Goal: Information Seeking & Learning: Learn about a topic

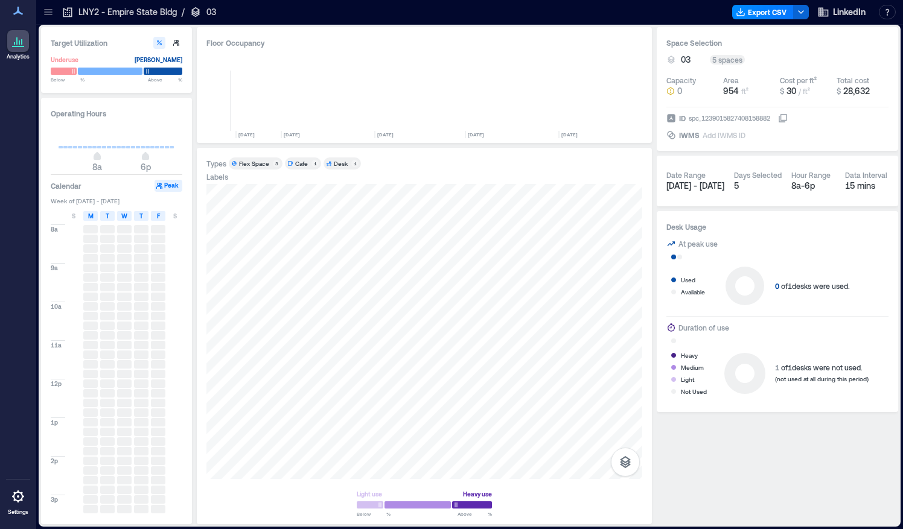
scroll to position [0, 1821]
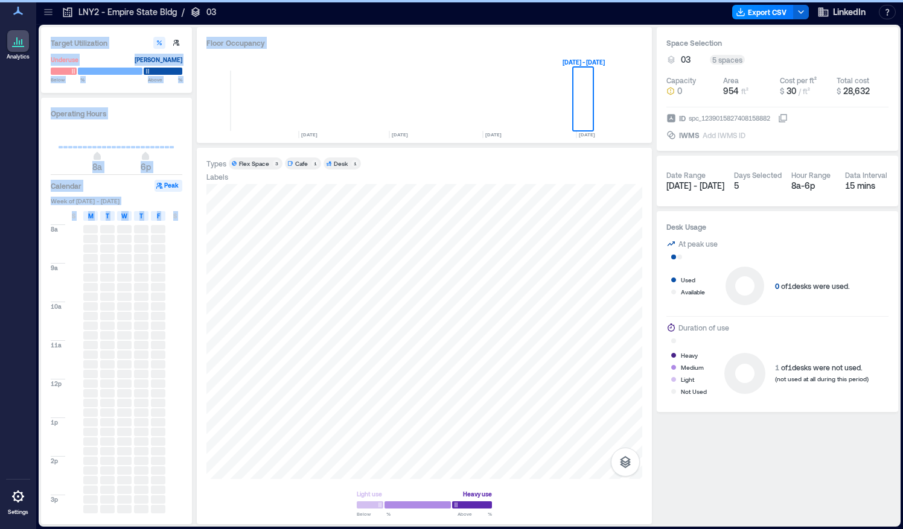
click at [402, 209] on div "Floor Occupancy 0 [DATE] [DATE] [DATE] [DATE] [DATE] [DATE] [DATE] [DATE] [DATE…" at bounding box center [424, 275] width 455 height 497
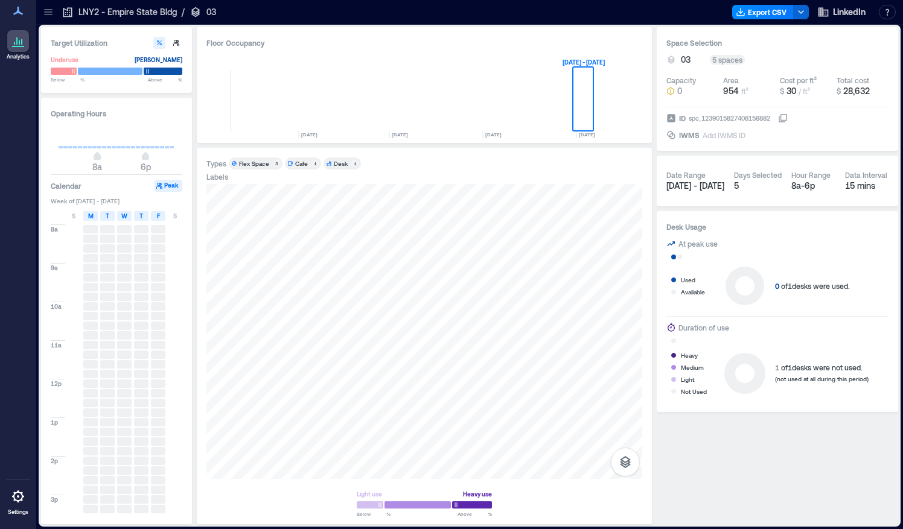
click at [50, 10] on icon at bounding box center [48, 9] width 8 height 1
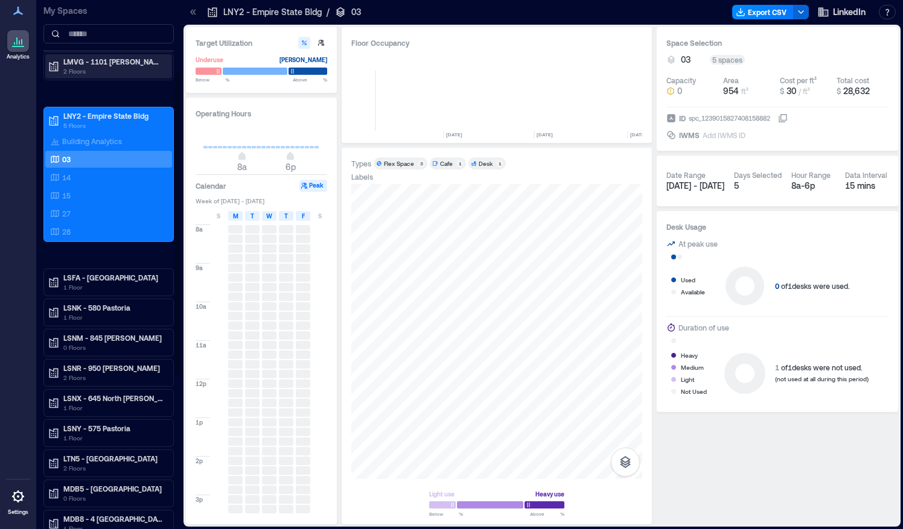
scroll to position [0, 0]
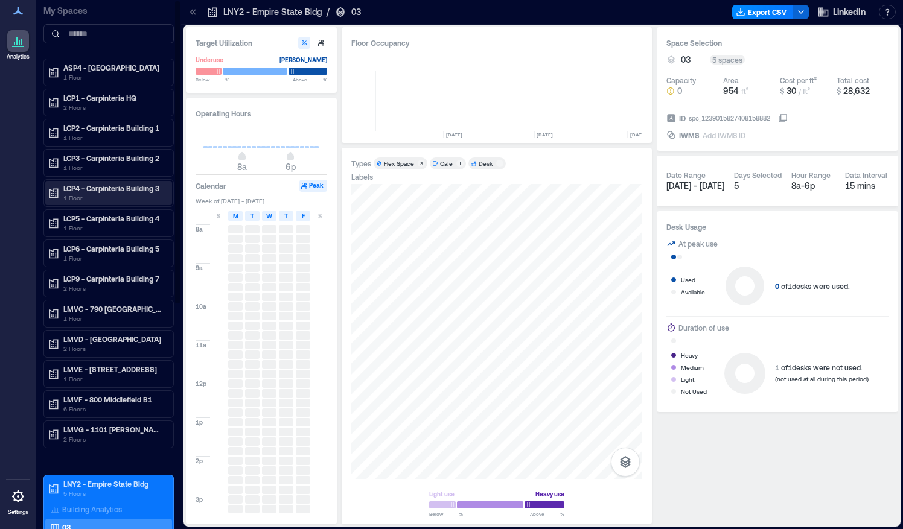
click at [106, 198] on p "1 Floor" at bounding box center [113, 198] width 101 height 10
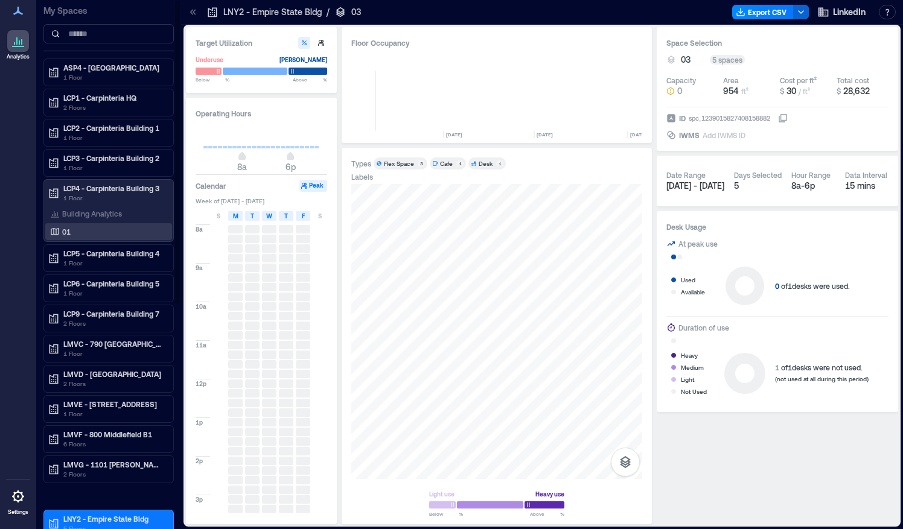
click at [86, 226] on div "01" at bounding box center [106, 232] width 117 height 12
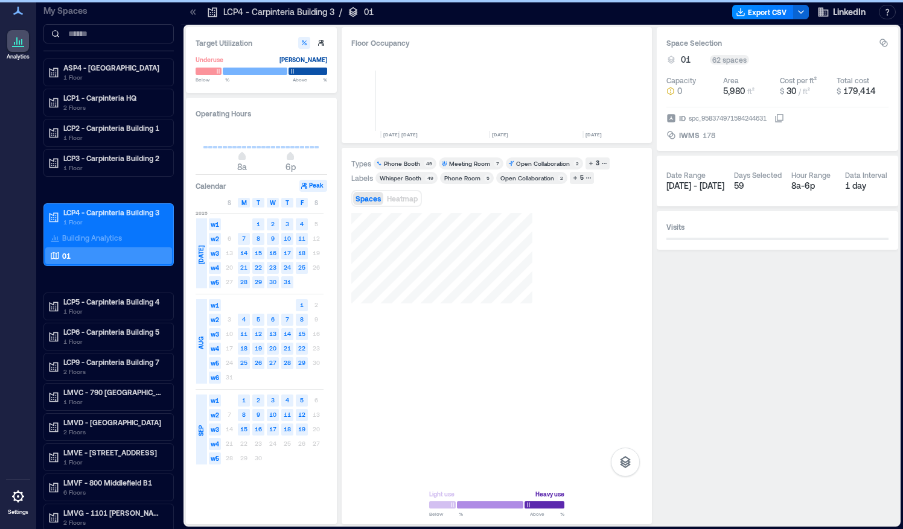
scroll to position [0, 2947]
click at [407, 179] on div "Whisper Booth" at bounding box center [401, 178] width 42 height 8
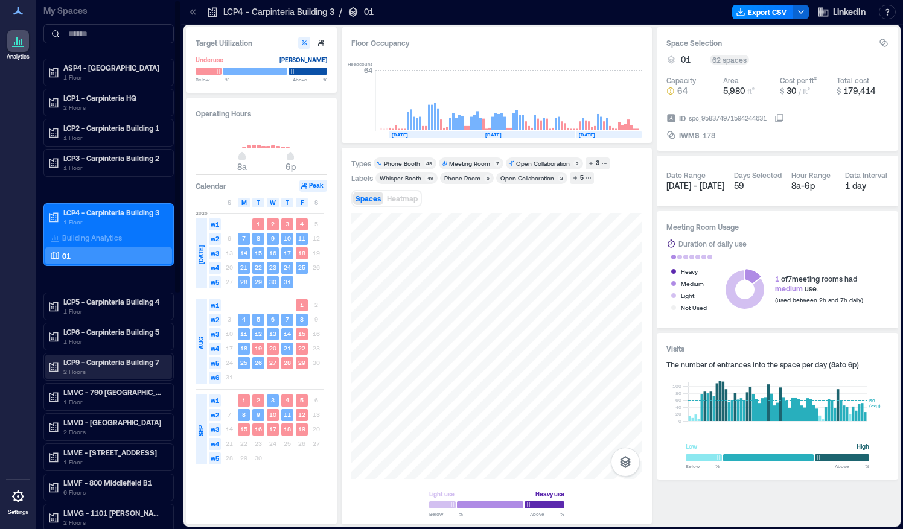
click at [82, 367] on p "2 Floors" at bounding box center [113, 372] width 101 height 10
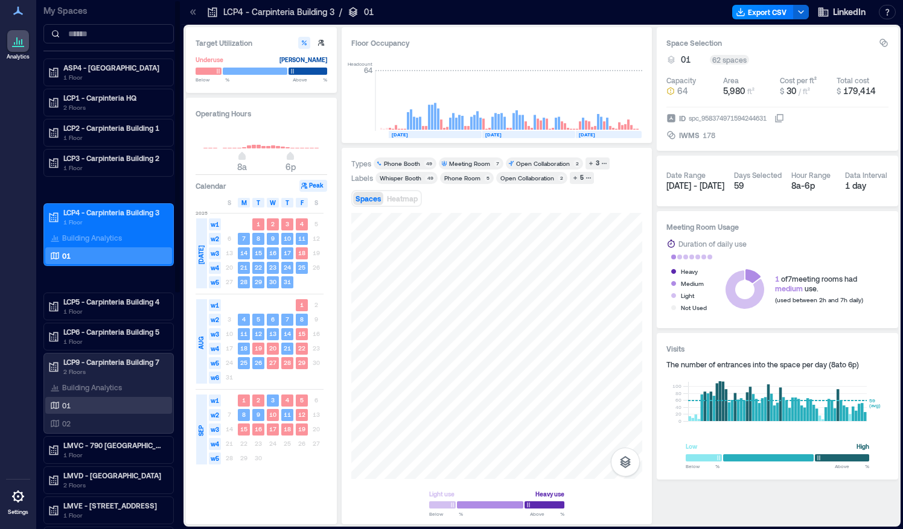
click at [70, 405] on p "01" at bounding box center [66, 406] width 8 height 10
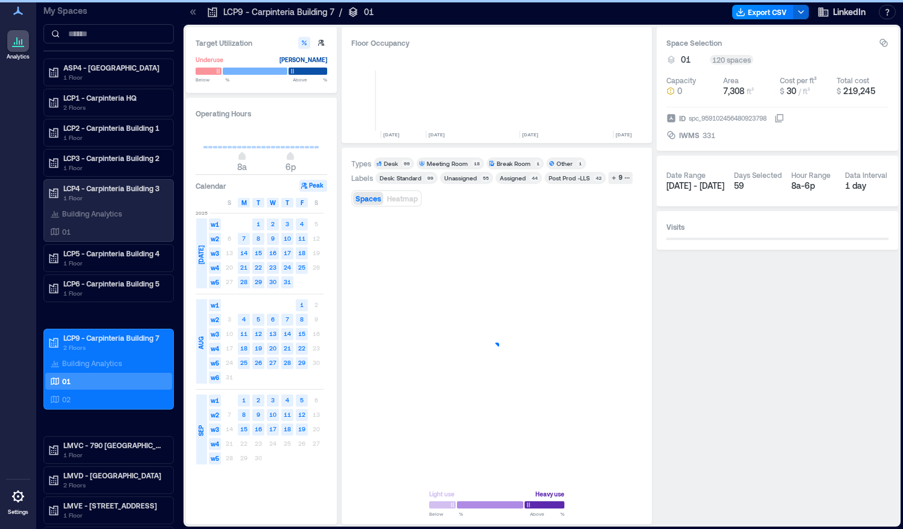
scroll to position [0, 2883]
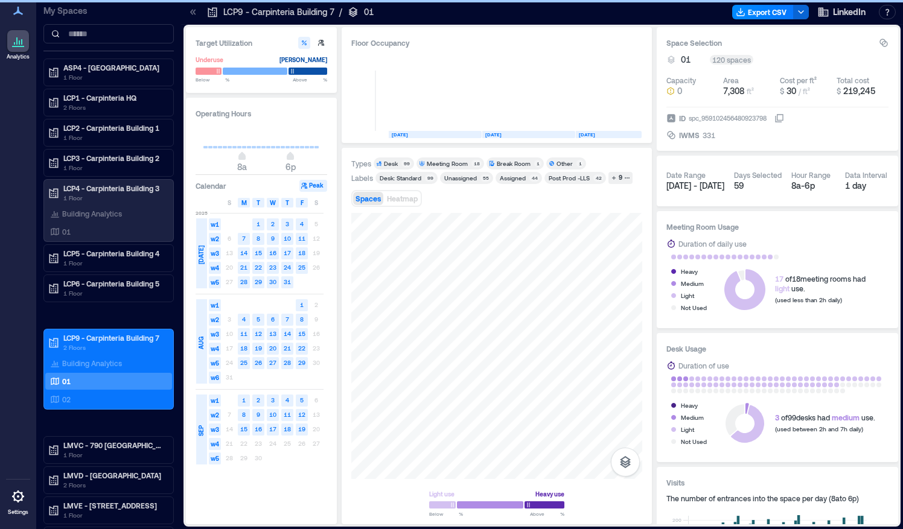
click at [462, 159] on div "Meeting Room" at bounding box center [447, 163] width 41 height 8
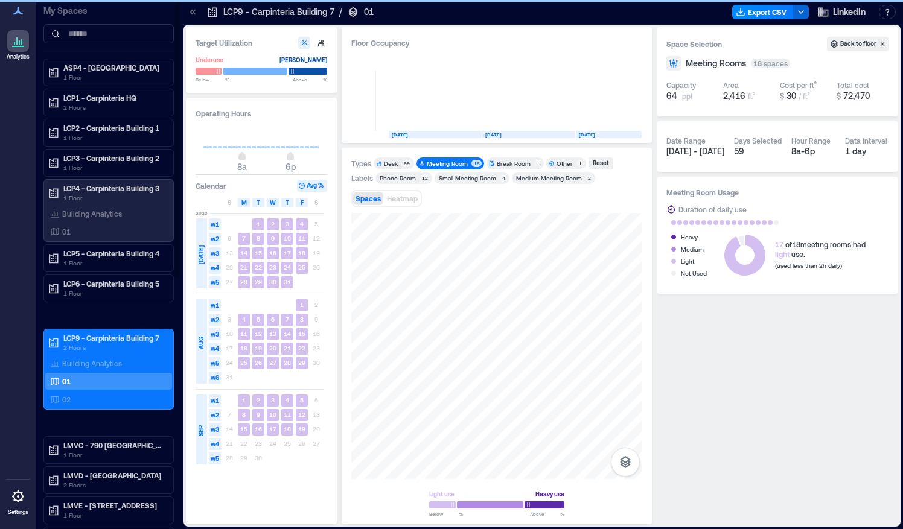
click at [97, 386] on div "Building Analytics 01 02" at bounding box center [108, 381] width 127 height 53
click at [89, 391] on div "02" at bounding box center [108, 399] width 127 height 17
click at [71, 403] on div "02" at bounding box center [108, 399] width 127 height 17
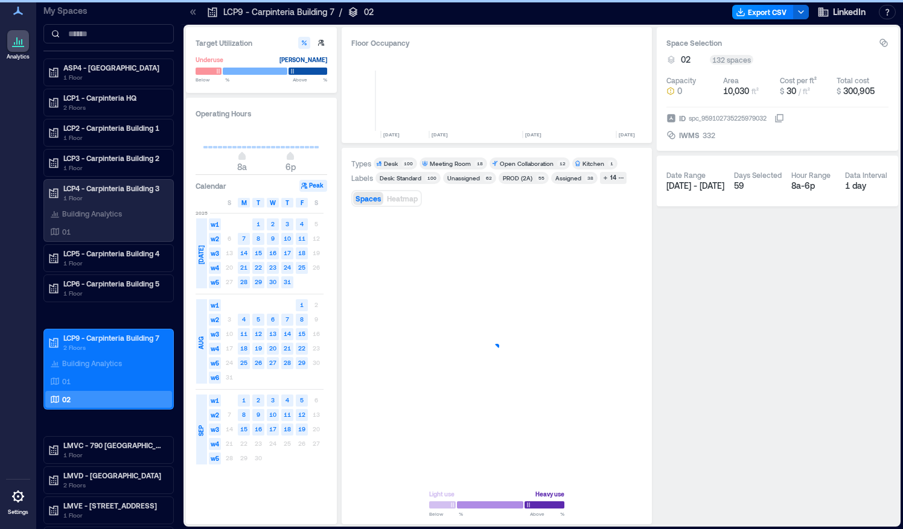
scroll to position [0, 2886]
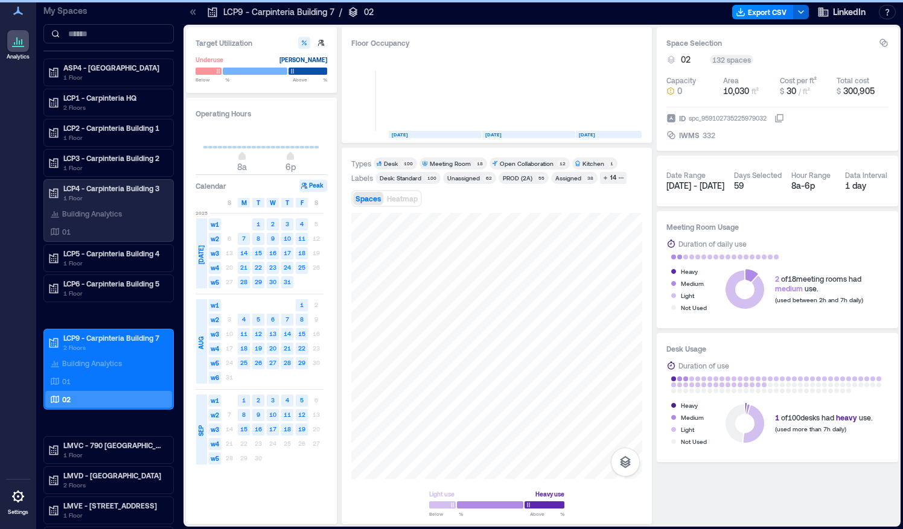
click at [449, 163] on div "Meeting Room" at bounding box center [450, 163] width 41 height 8
